Goal: Use online tool/utility

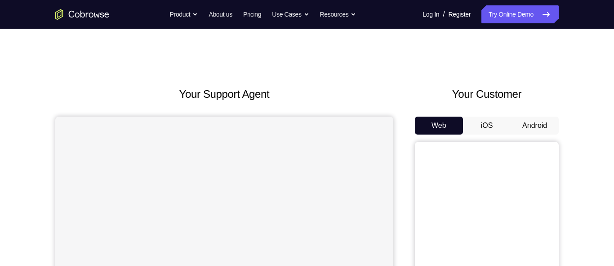
click at [545, 127] on button "Android" at bounding box center [534, 126] width 48 height 18
click at [528, 119] on button "Android" at bounding box center [534, 126] width 48 height 18
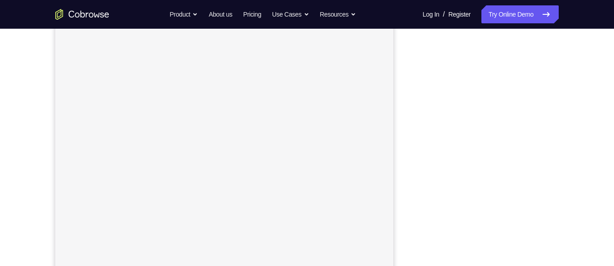
scroll to position [134, 0]
